Goal: Information Seeking & Learning: Compare options

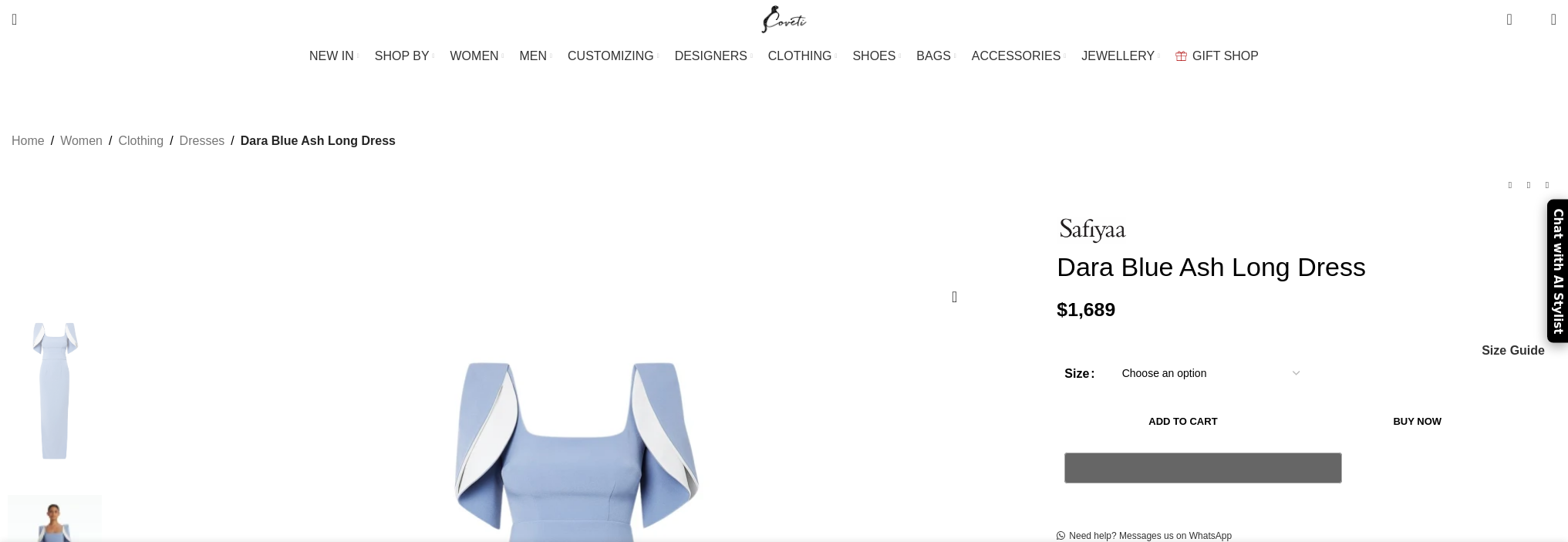
click at [1111, 378] on select "Choose an option 4 UK 6 UK 8 [GEOGRAPHIC_DATA] 10 [GEOGRAPHIC_DATA] 12 [GEOGRAP…" at bounding box center [1211, 372] width 201 height 33
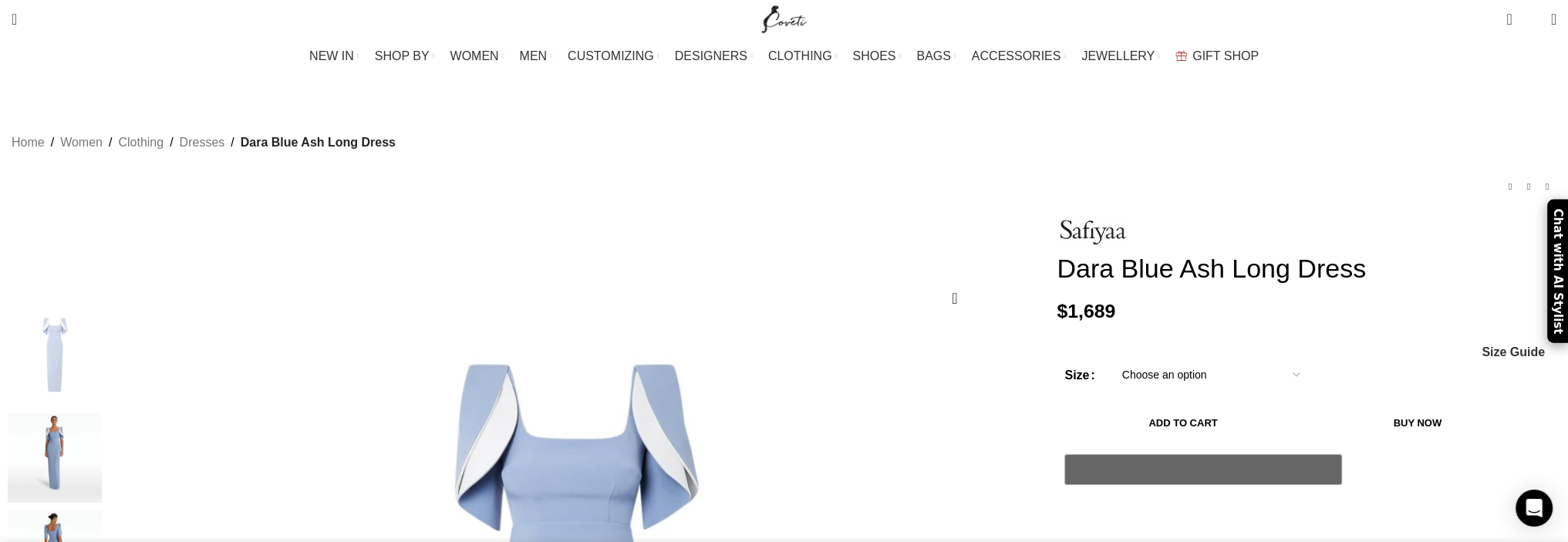
select select "18-uk"
click at [1111, 364] on select "Choose an option 4 UK 6 UK 8 UK 10 UK 12 UK 14 UK 16 UK 18 UK" at bounding box center [1211, 374] width 201 height 33
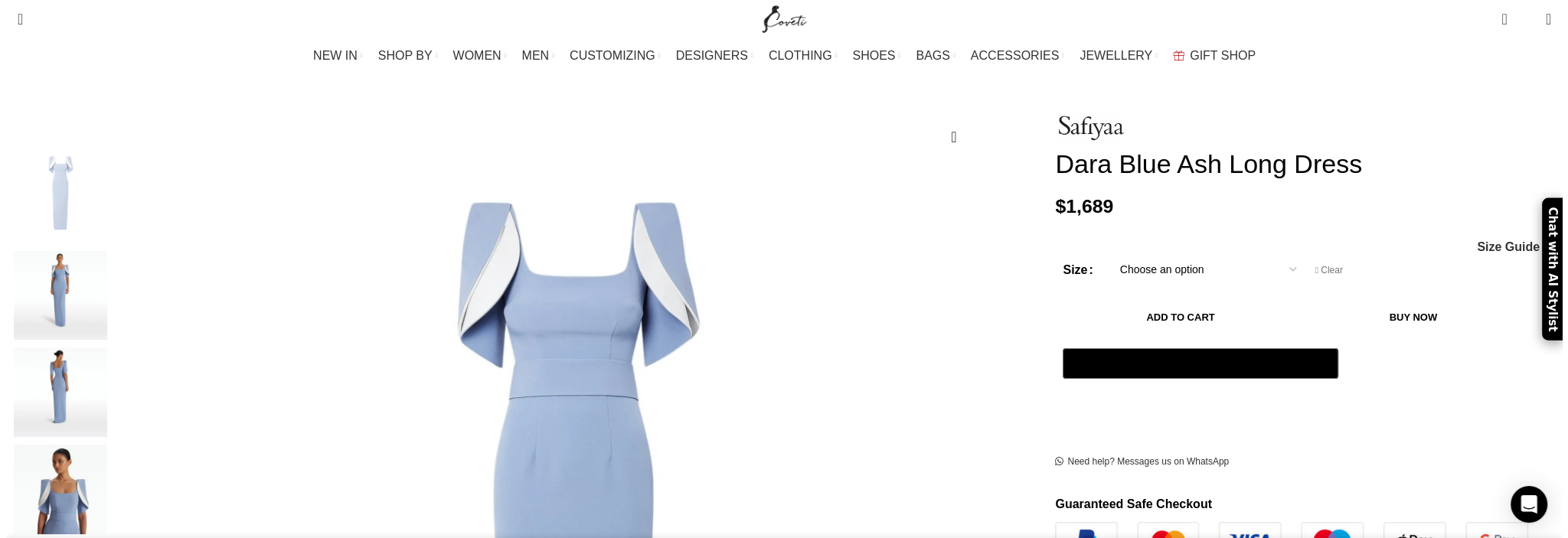
scroll to position [177, 0]
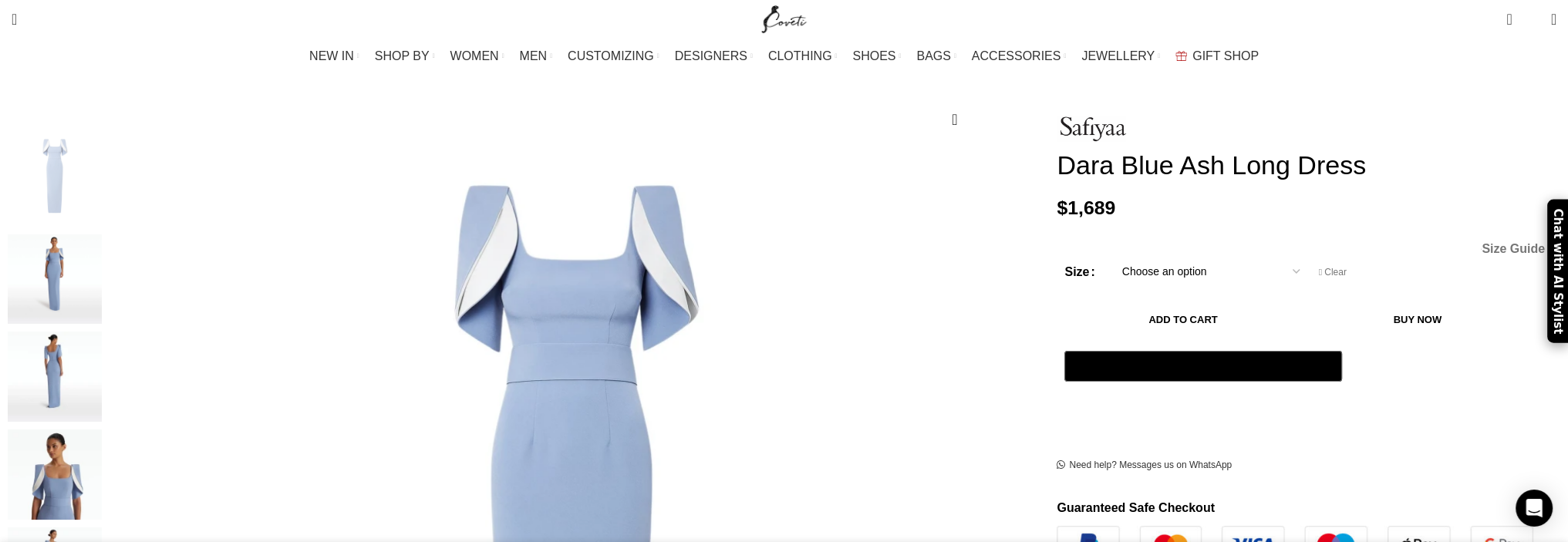
click at [1482, 243] on span "Size Guide" at bounding box center [1514, 249] width 64 height 13
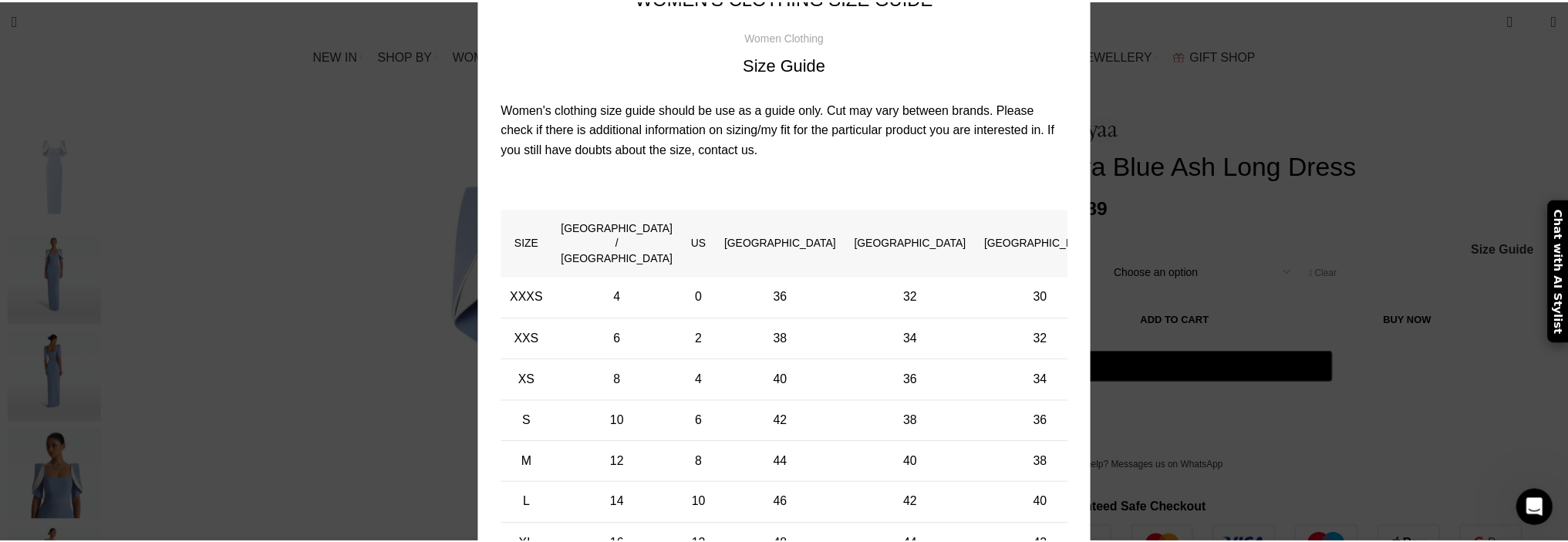
scroll to position [0, 0]
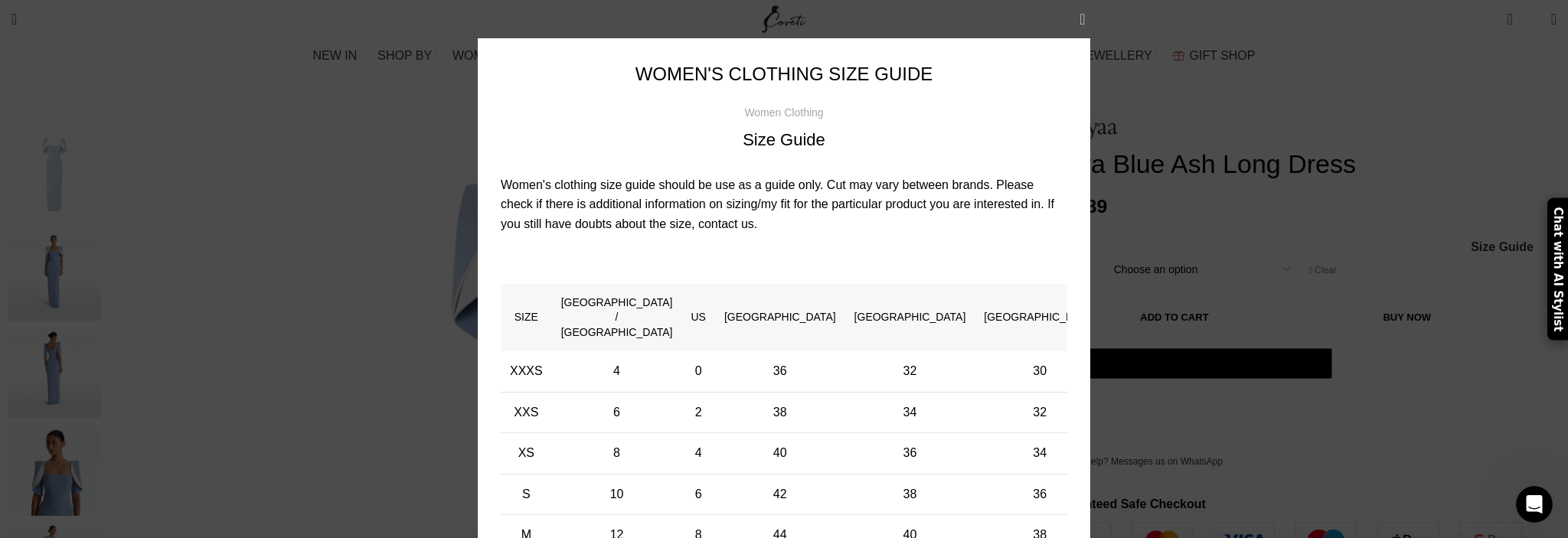
click at [1072, 17] on button "×" at bounding box center [1083, 19] width 38 height 38
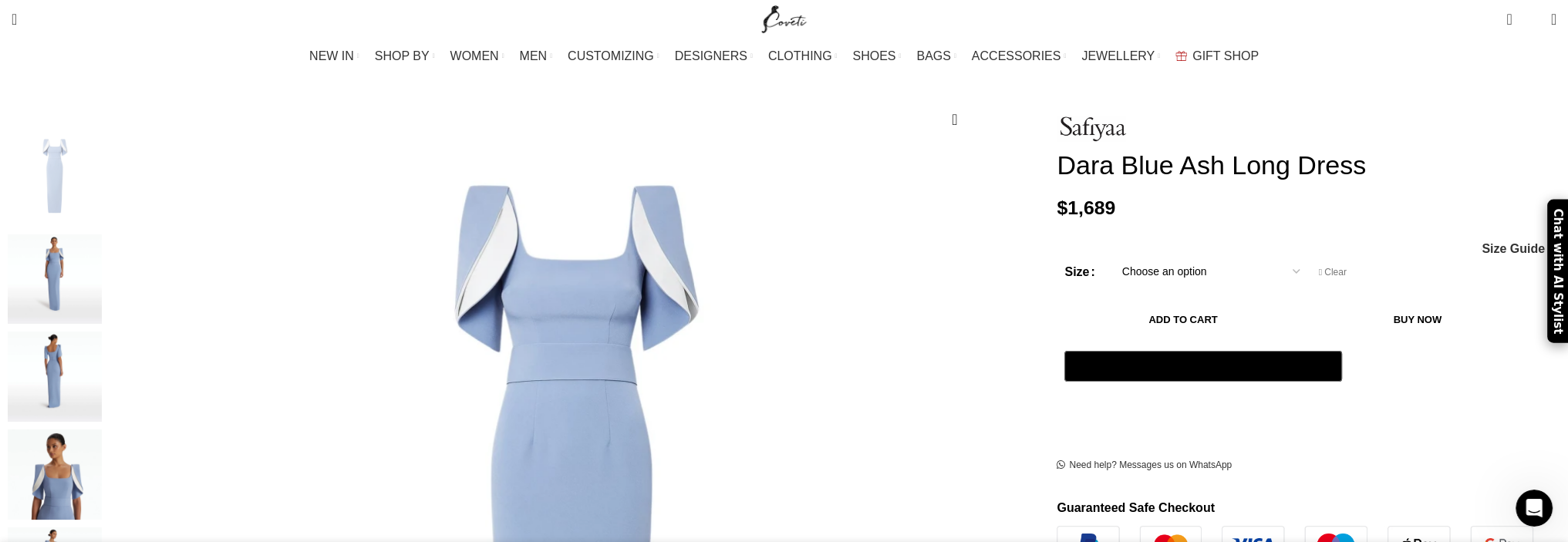
scroll to position [0, 649]
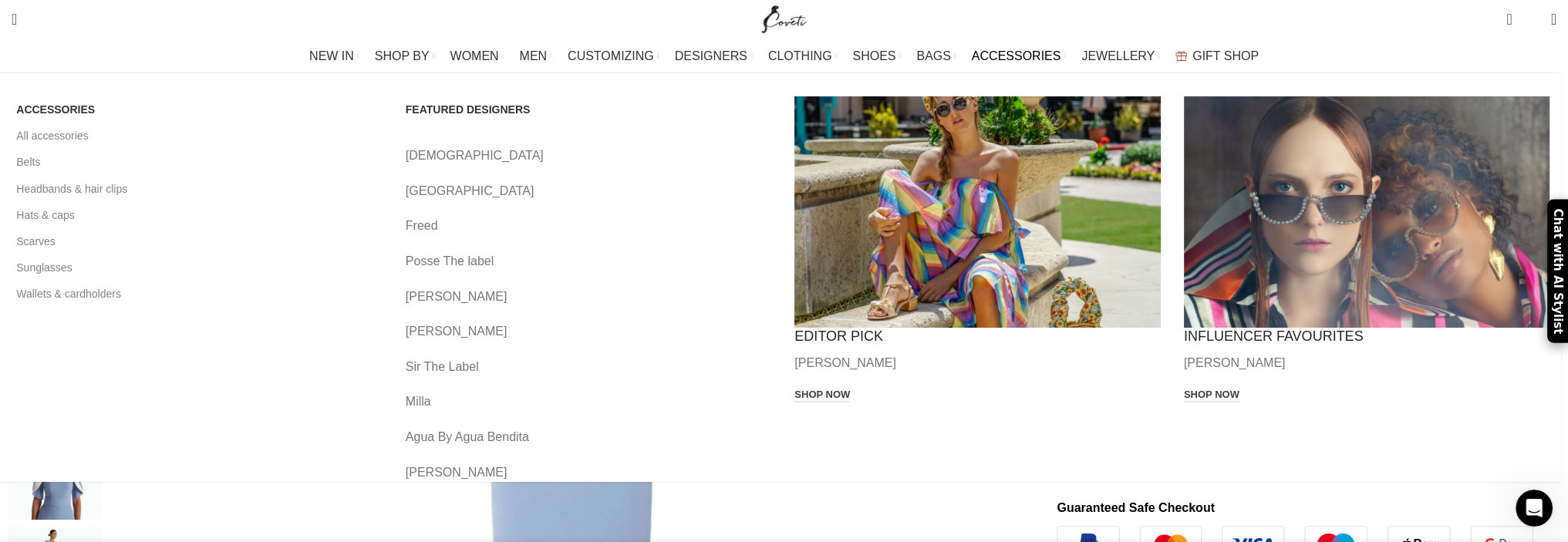
click at [1377, 200] on div "ACCESSORIES All accessories Belts Headbands & hair clips Hats & caps Scarves Su…" at bounding box center [777, 277] width 1568 height 408
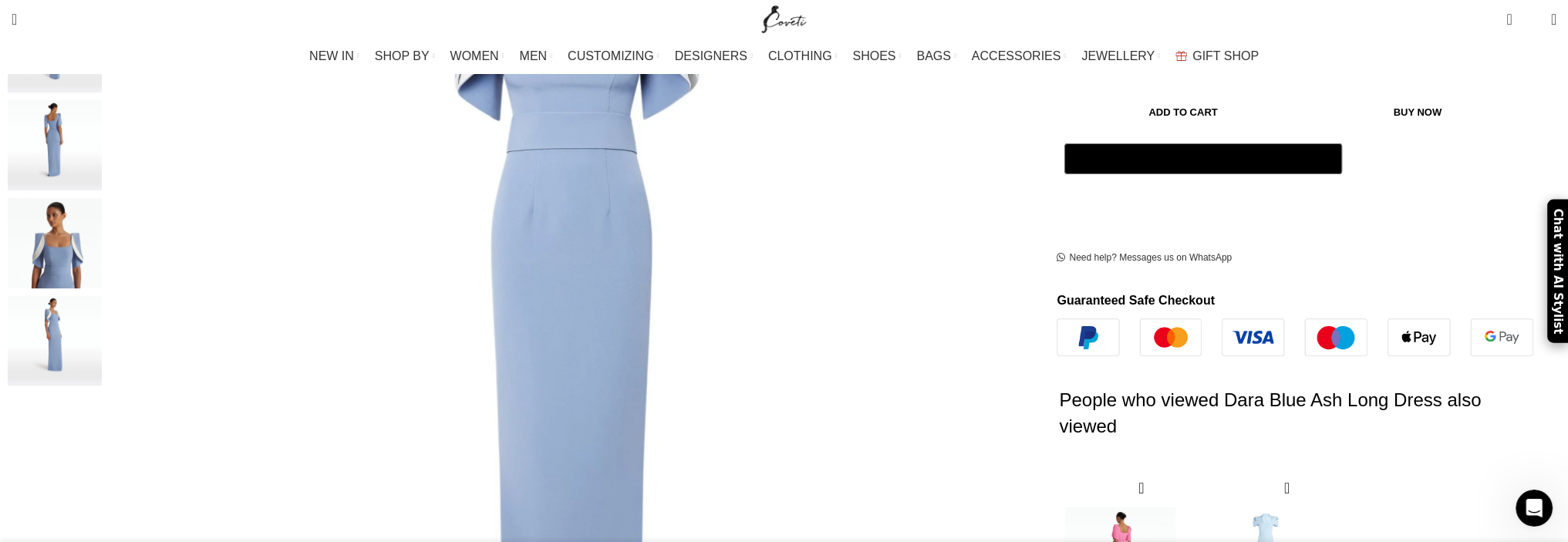
scroll to position [0, 812]
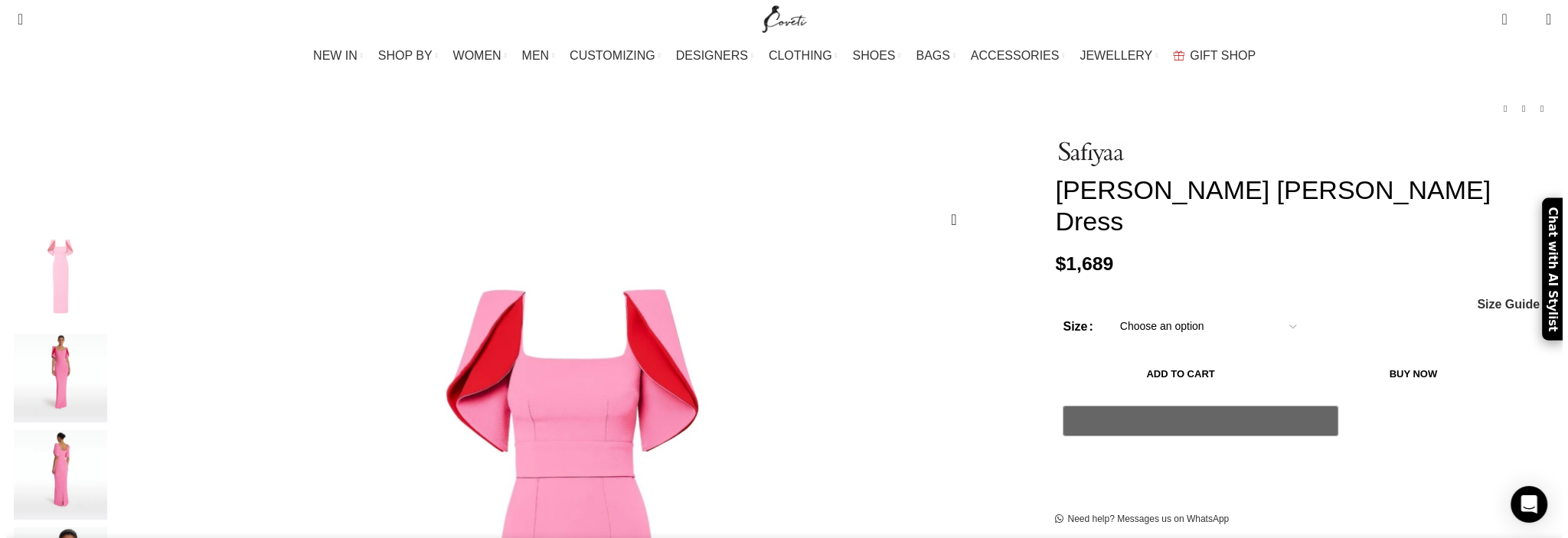
scroll to position [0, 161]
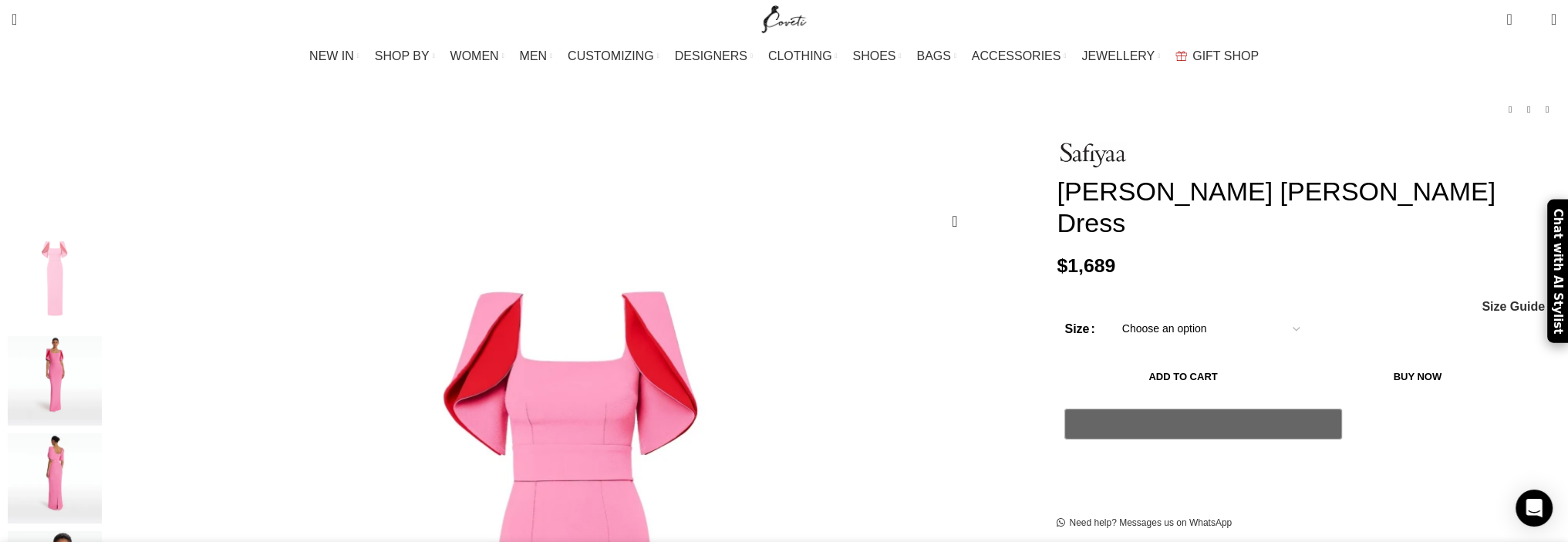
click at [1137, 313] on select "Choose an option 4 UK 6 UK 8 UK 10 UK 12 UK 14 UK 16 UK 18 UK" at bounding box center [1211, 329] width 201 height 33
click at [1482, 301] on span "Size Guide" at bounding box center [1514, 306] width 64 height 13
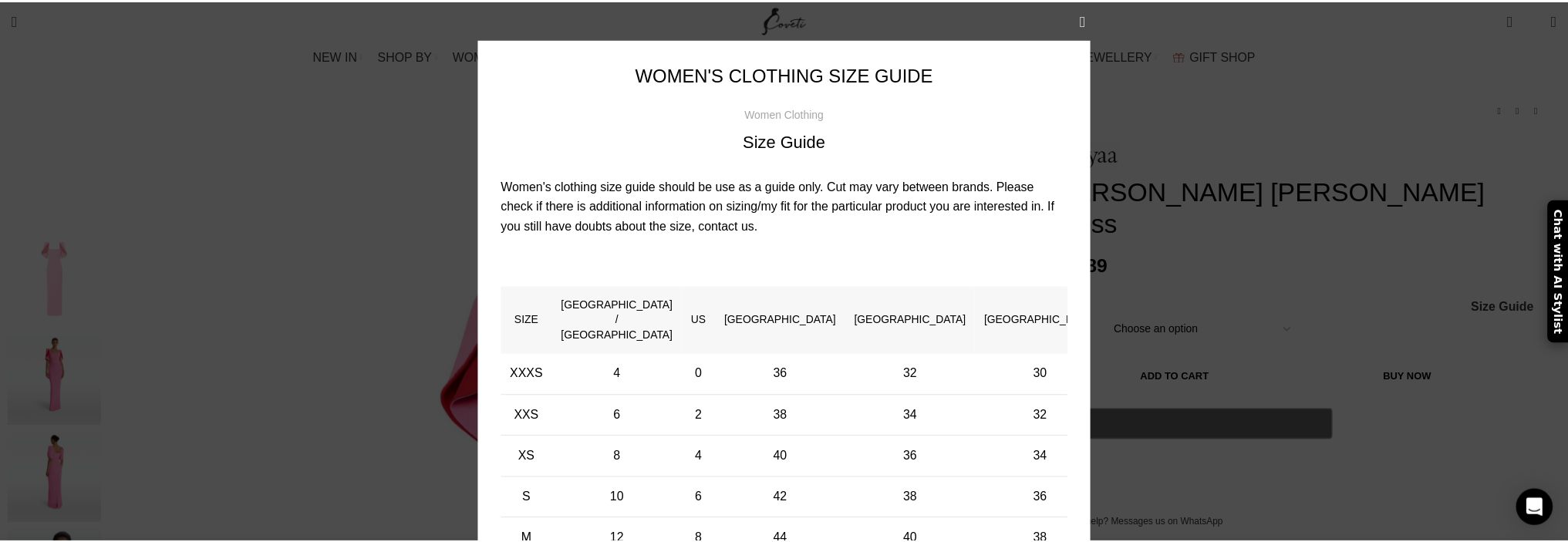
scroll to position [0, 486]
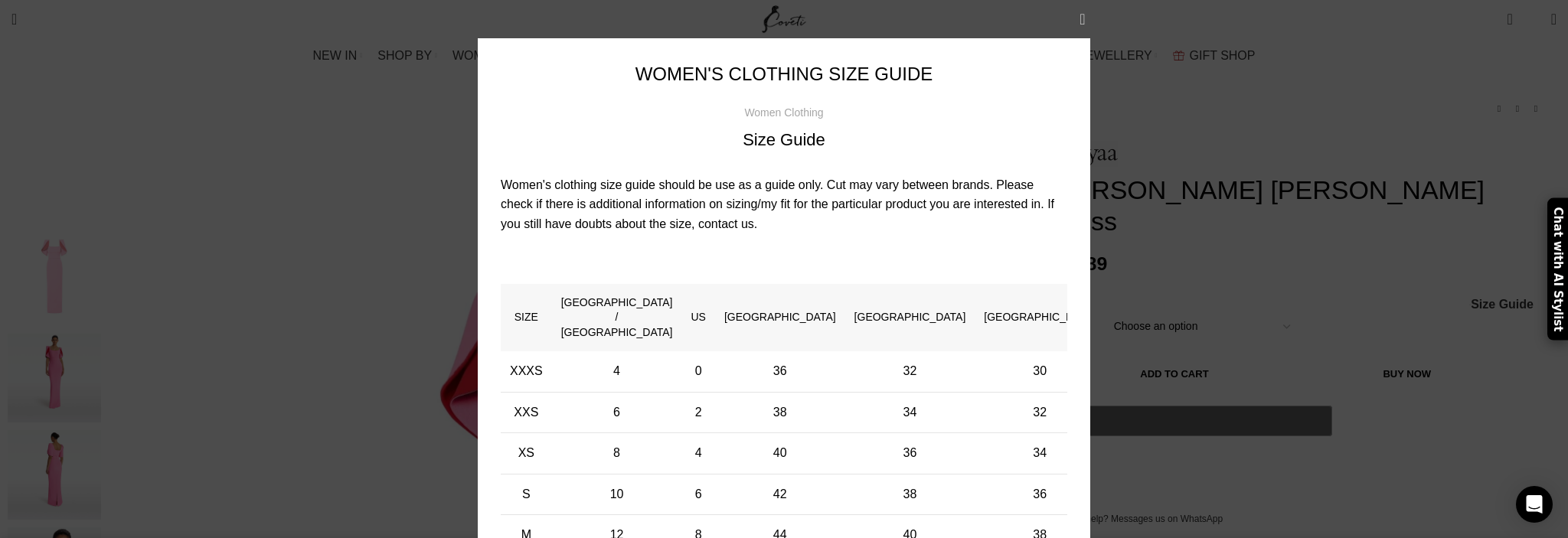
click at [1077, 12] on button "×" at bounding box center [1083, 19] width 38 height 38
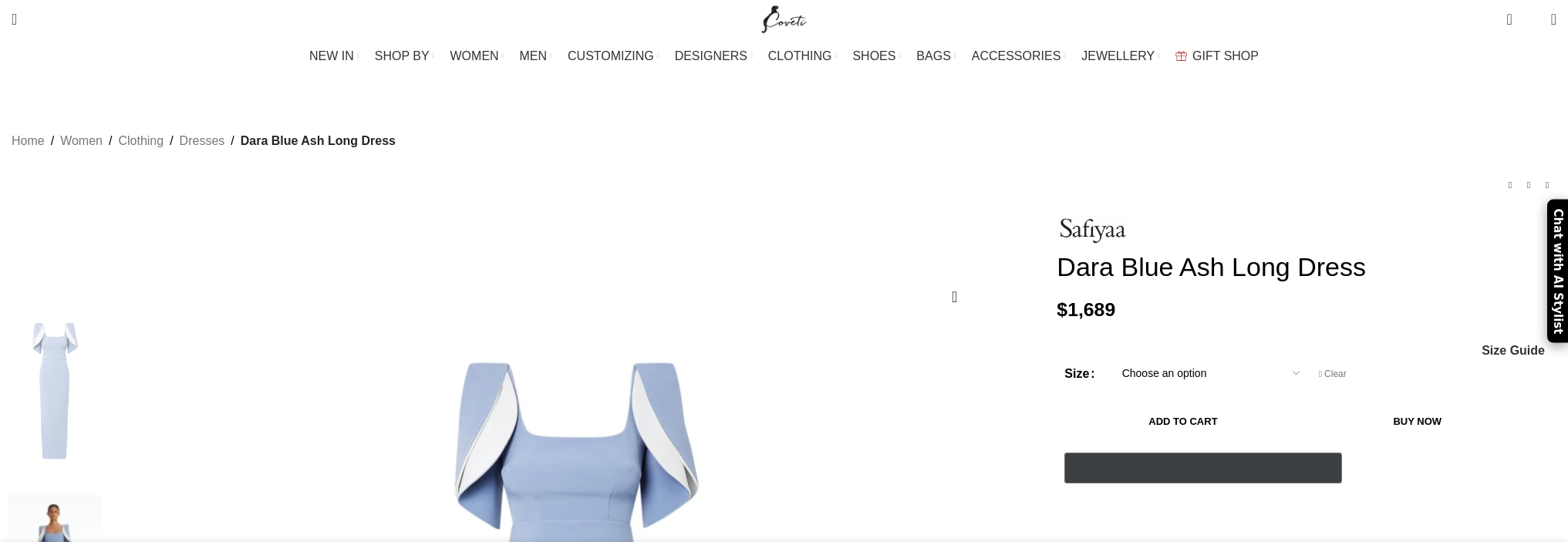
select select "18-[GEOGRAPHIC_DATA]"
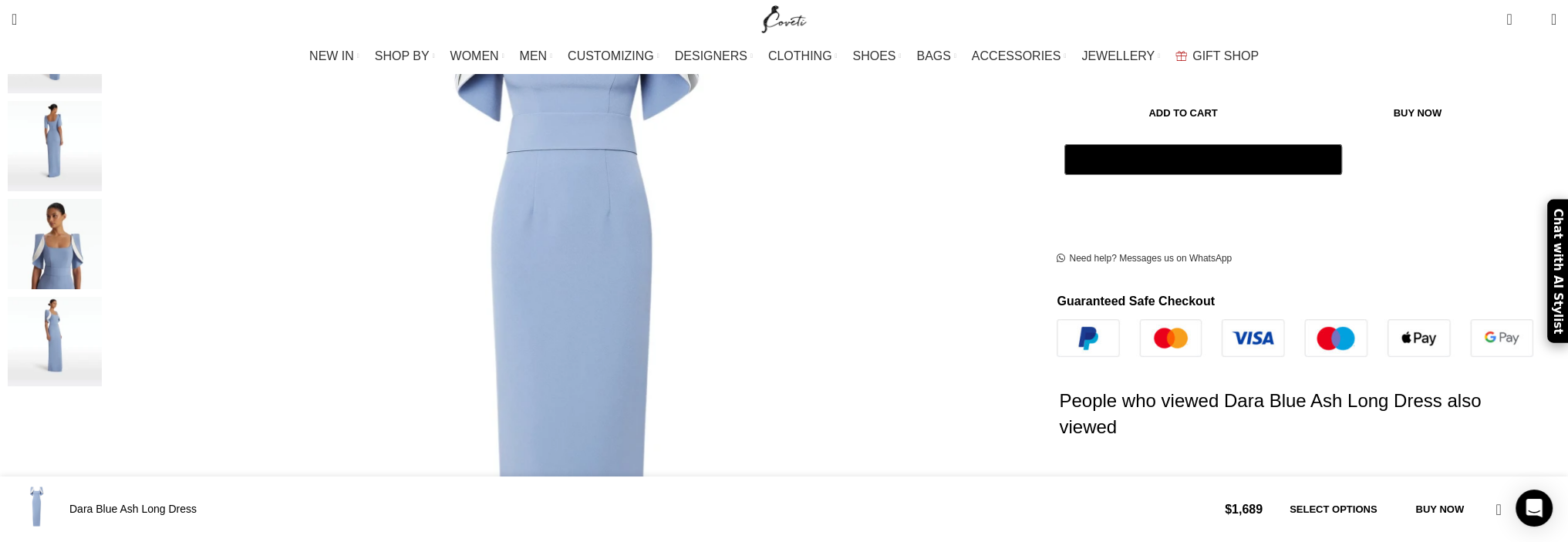
scroll to position [564, 0]
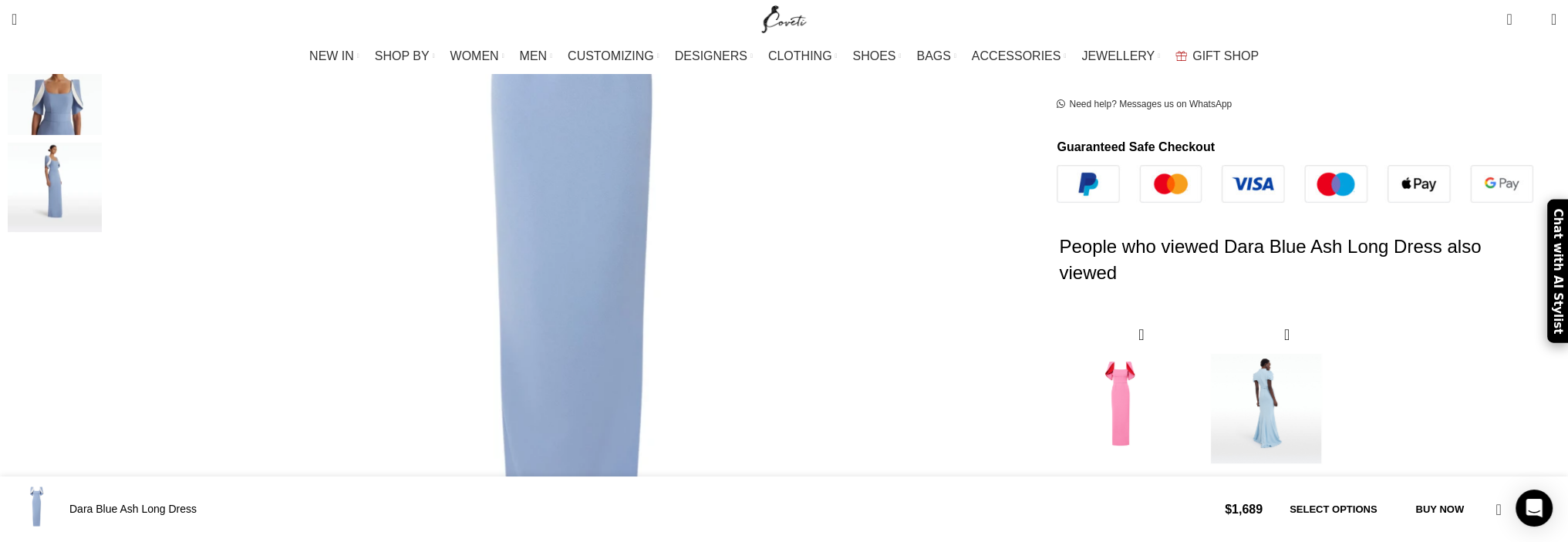
click at [1203, 328] on img "2 / 2" at bounding box center [1265, 408] width 125 height 190
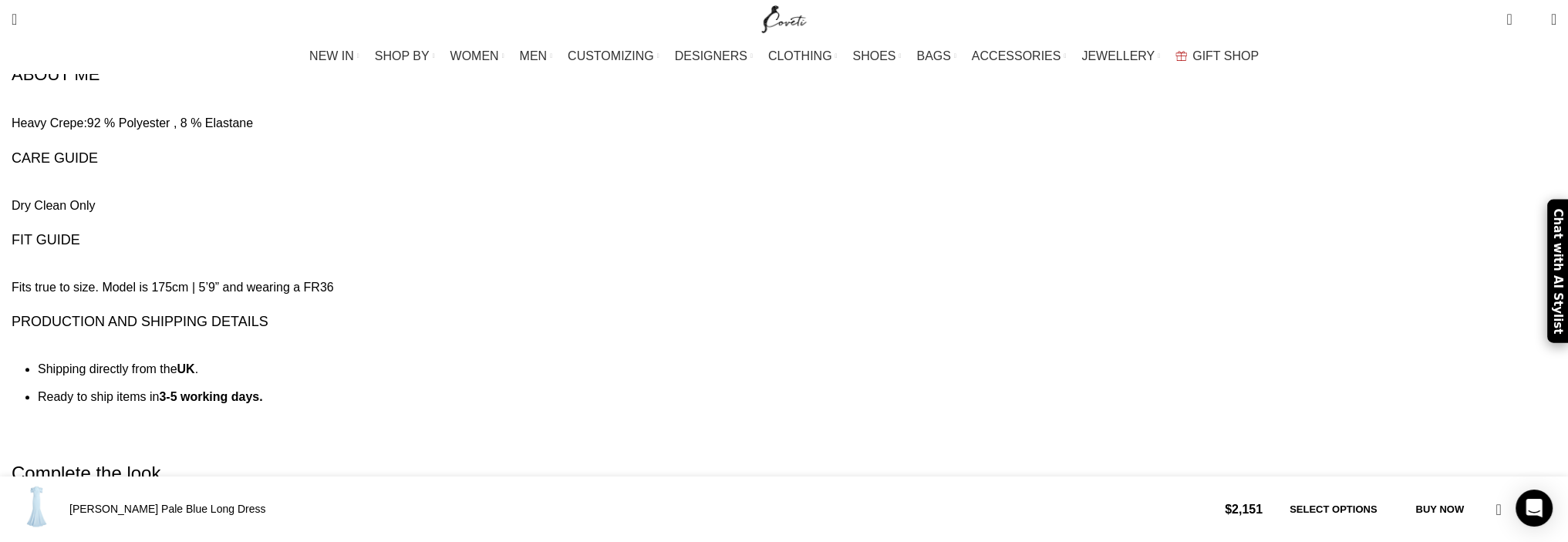
scroll to position [2158, 0]
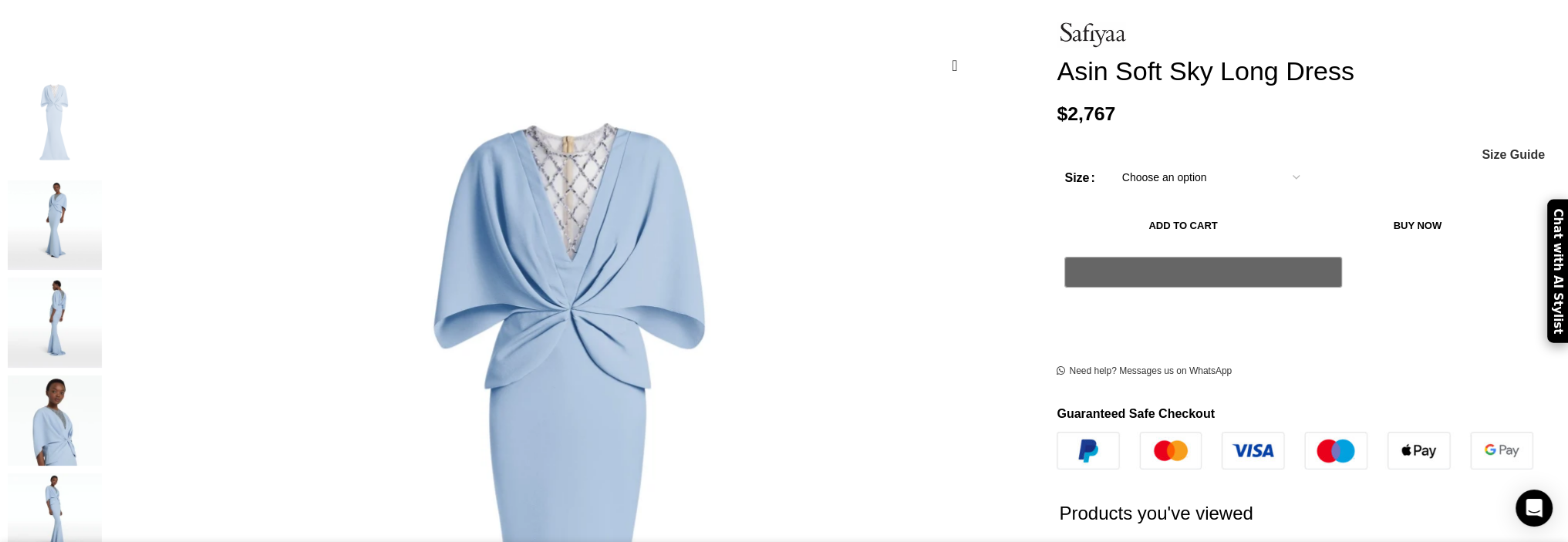
scroll to position [0, 162]
click at [102, 304] on img "3 / 5" at bounding box center [54, 324] width 94 height 90
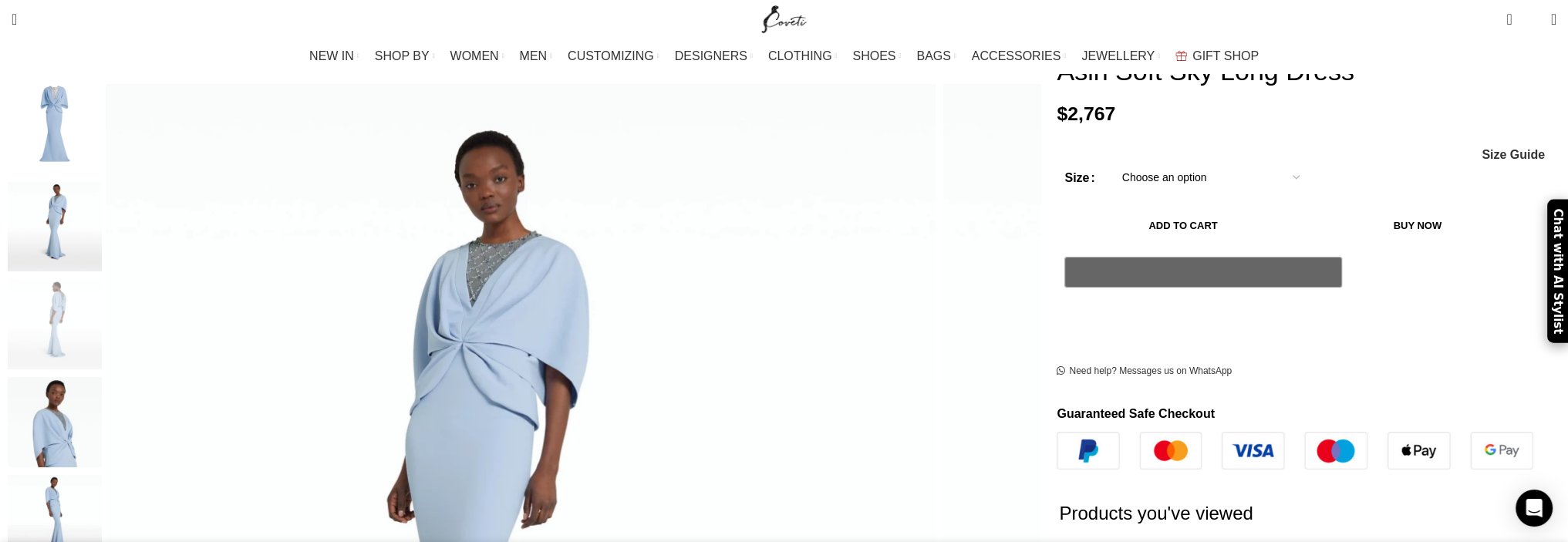
scroll to position [0, 486]
